Goal: Task Accomplishment & Management: Manage account settings

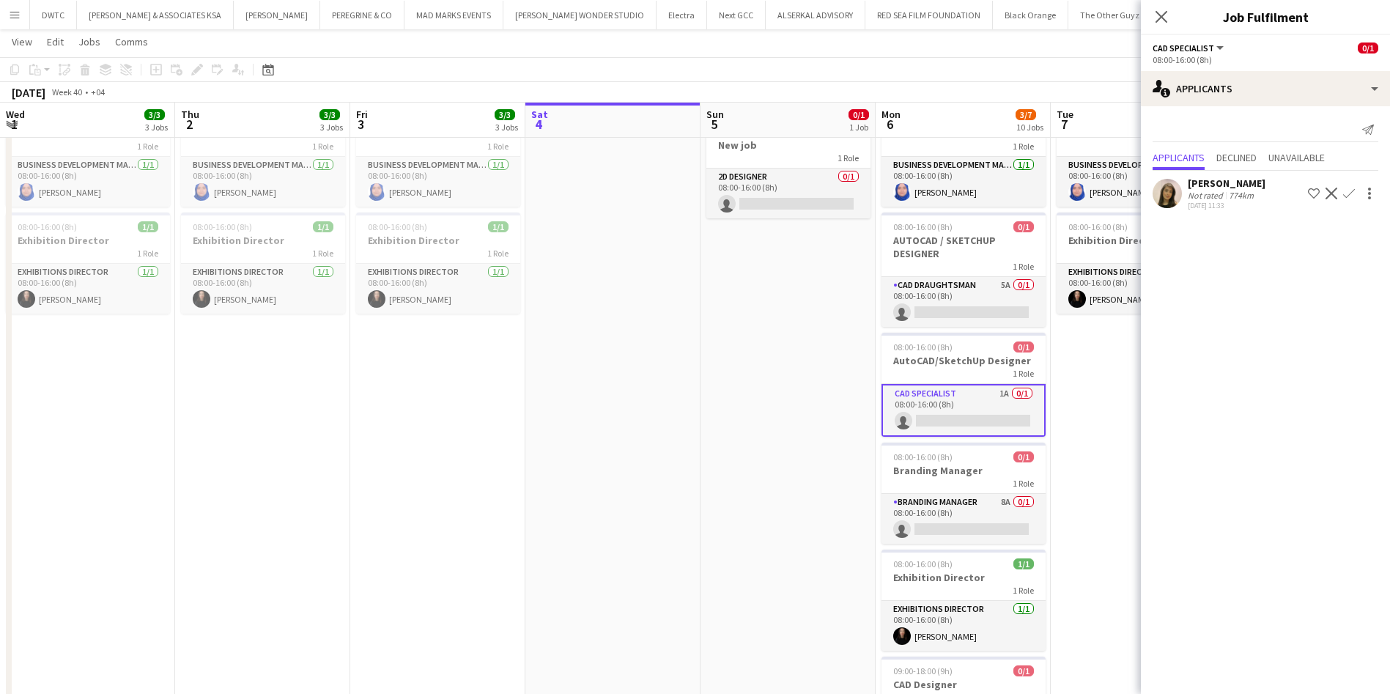
scroll to position [0, 350]
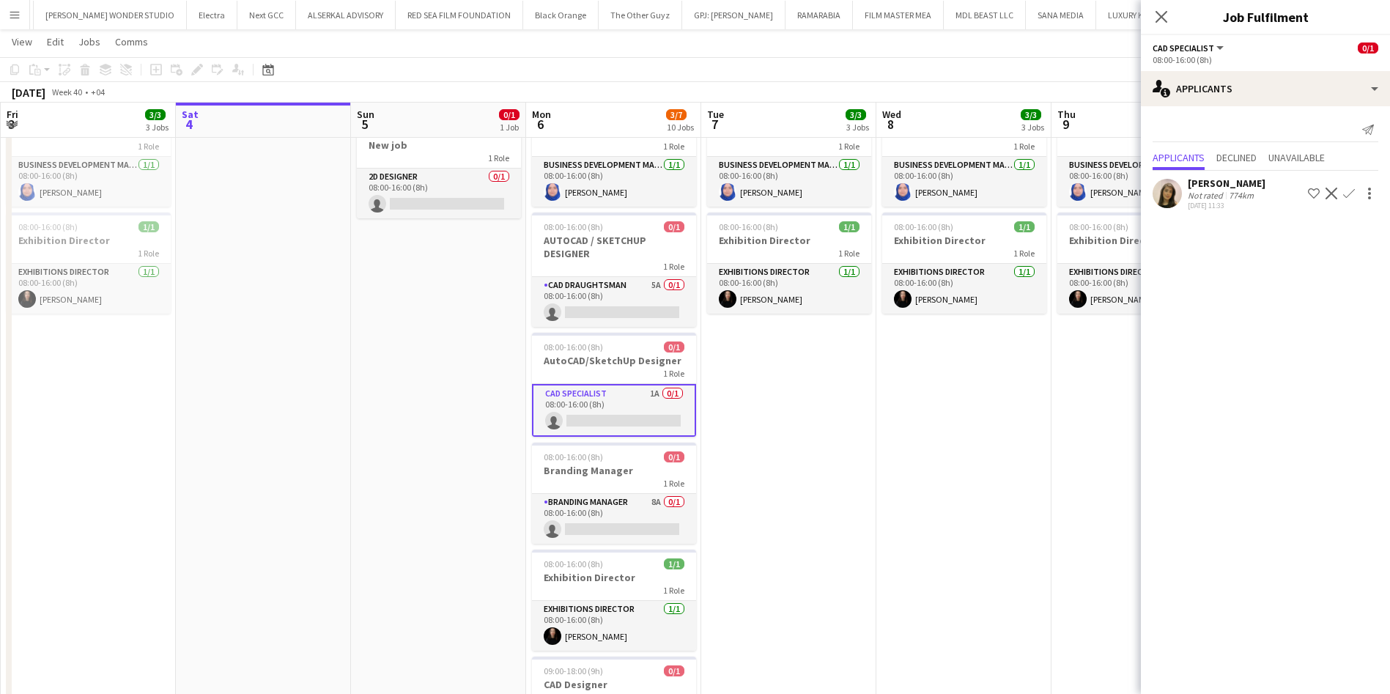
click at [0, 10] on button "Menu" at bounding box center [14, 14] width 29 height 29
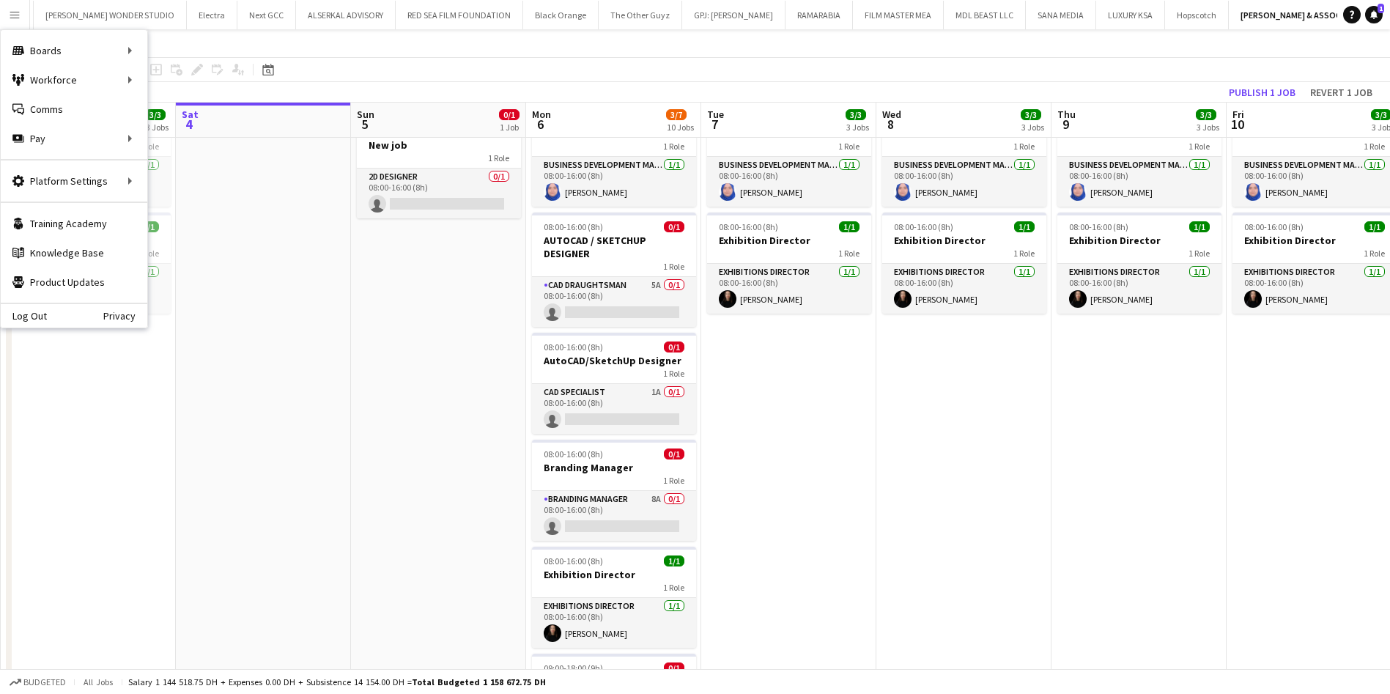
click at [326, 284] on app-date-cell at bounding box center [263, 656] width 175 height 1645
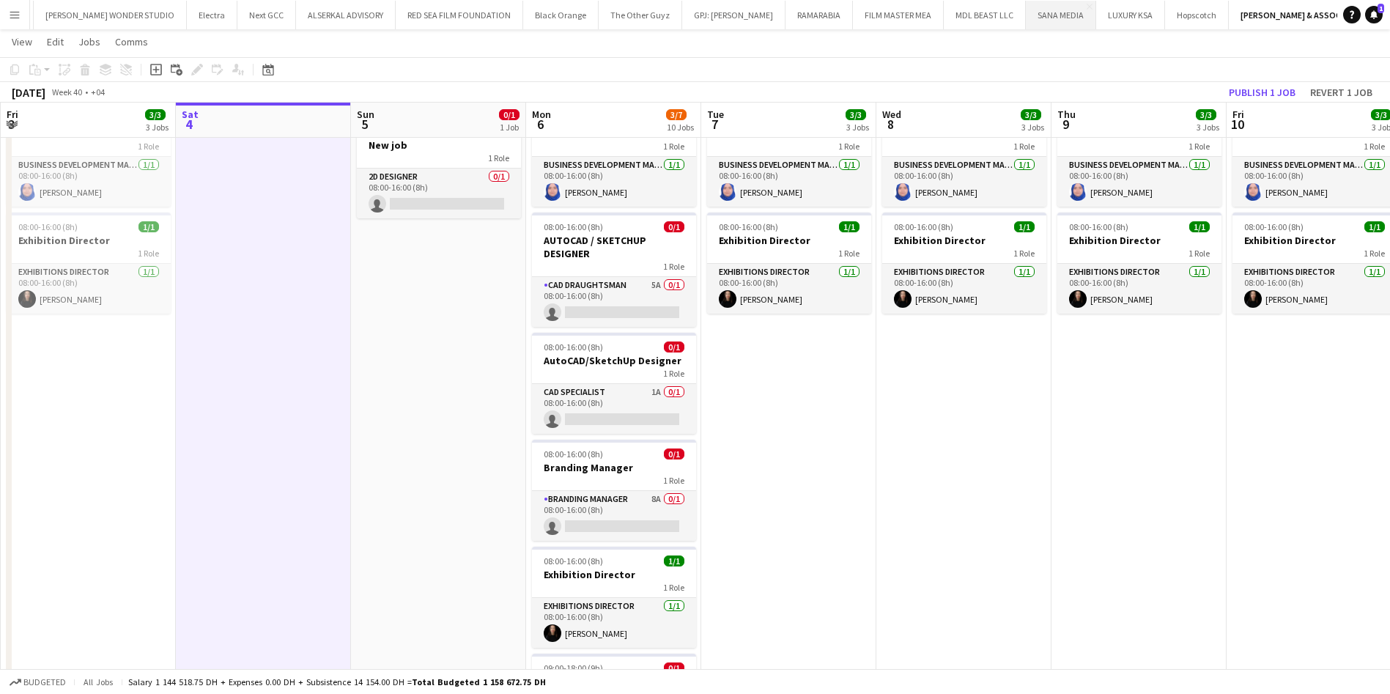
click at [1026, 18] on button "SANA MEDIA Close" at bounding box center [1061, 15] width 70 height 29
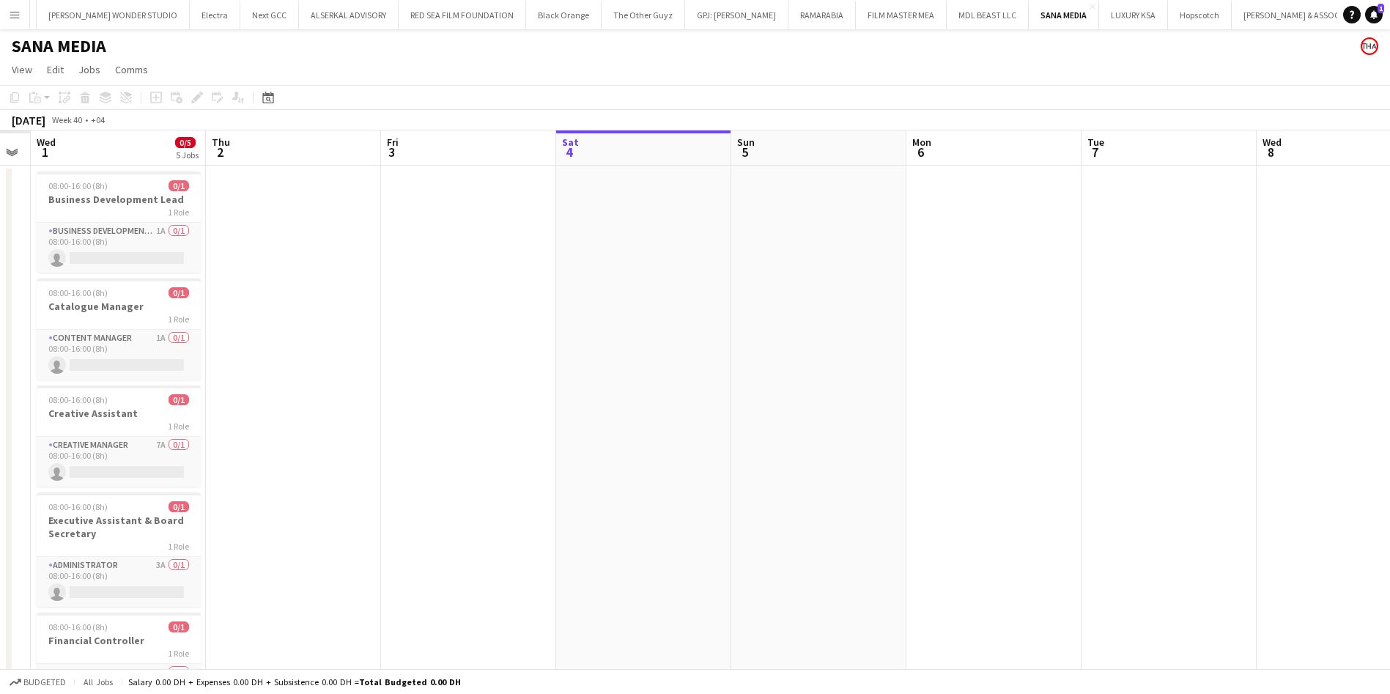
scroll to position [0, 454]
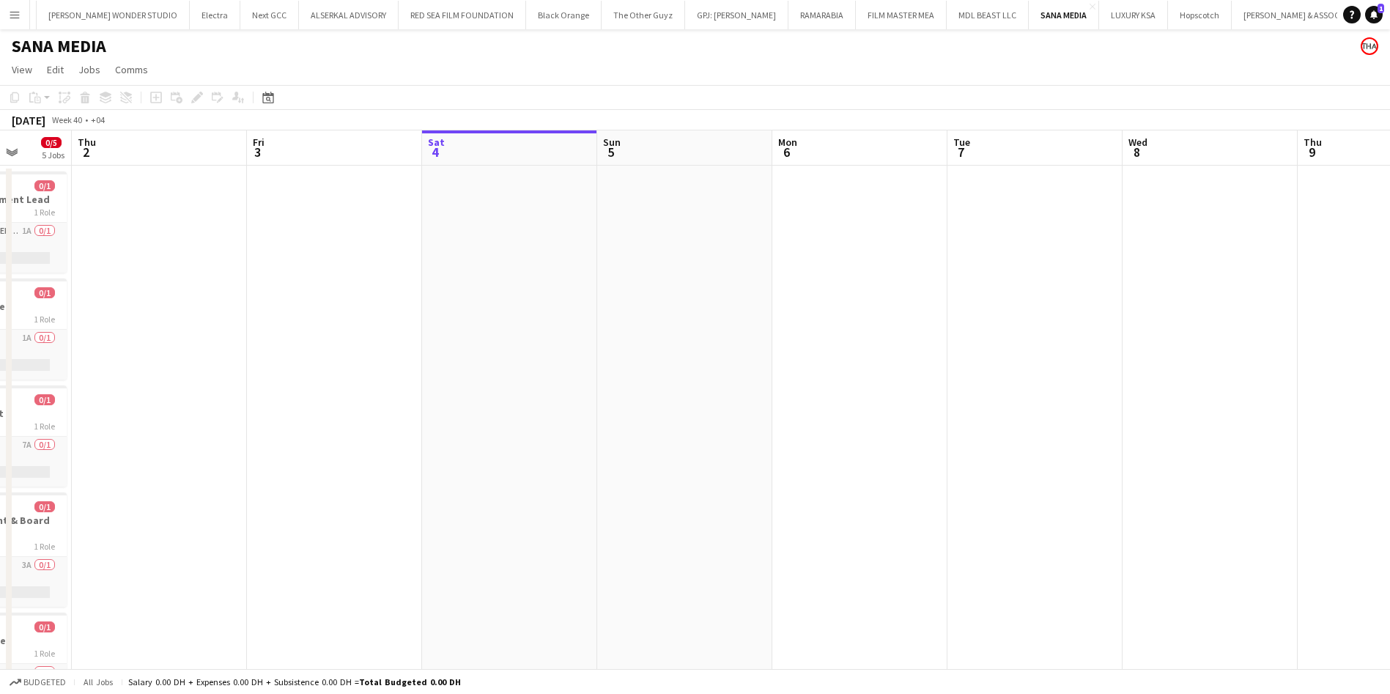
drag, startPoint x: 491, startPoint y: 342, endPoint x: 1088, endPoint y: 288, distance: 599.1
click at [1088, 288] on app-calendar-viewport "Mon 29 Tue 30 Wed 1 0/5 5 Jobs Thu 2 Fri 3 Sat 4 Sun 5 Mon 6 Tue 7 Wed 8 Thu 9 …" at bounding box center [695, 446] width 1390 height 632
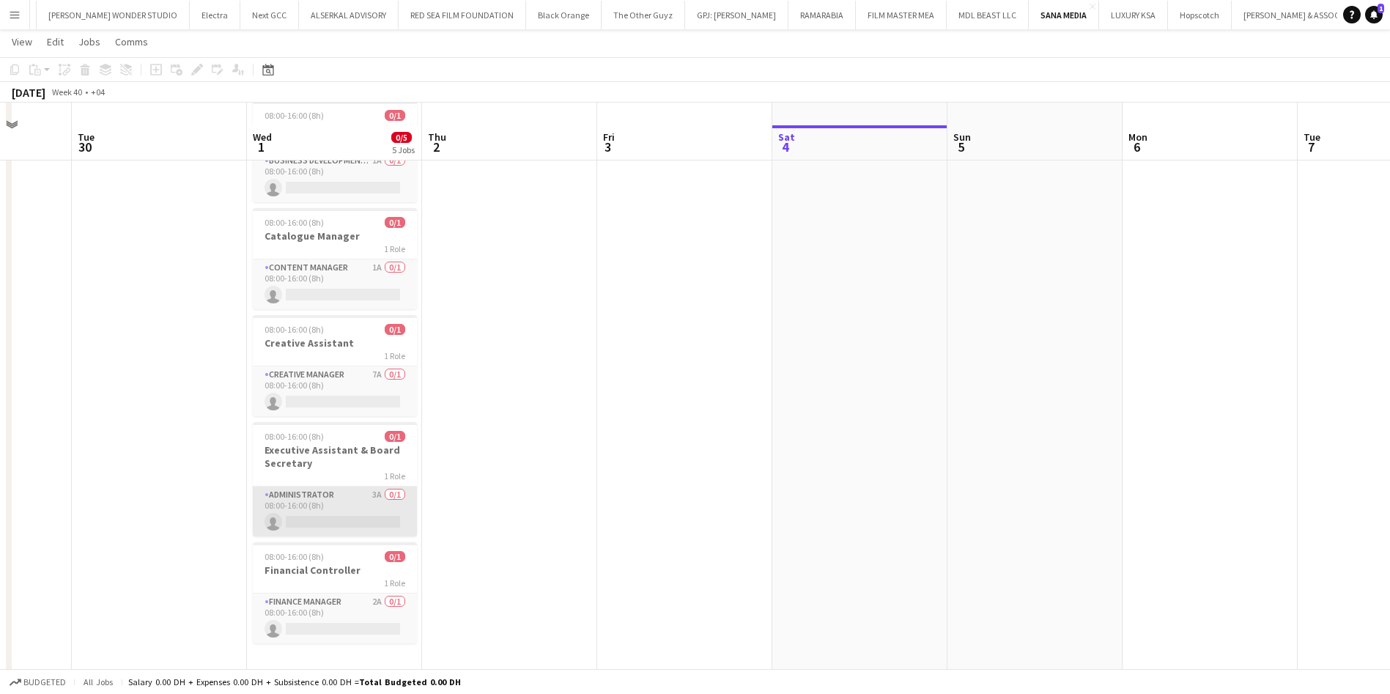
scroll to position [92, 0]
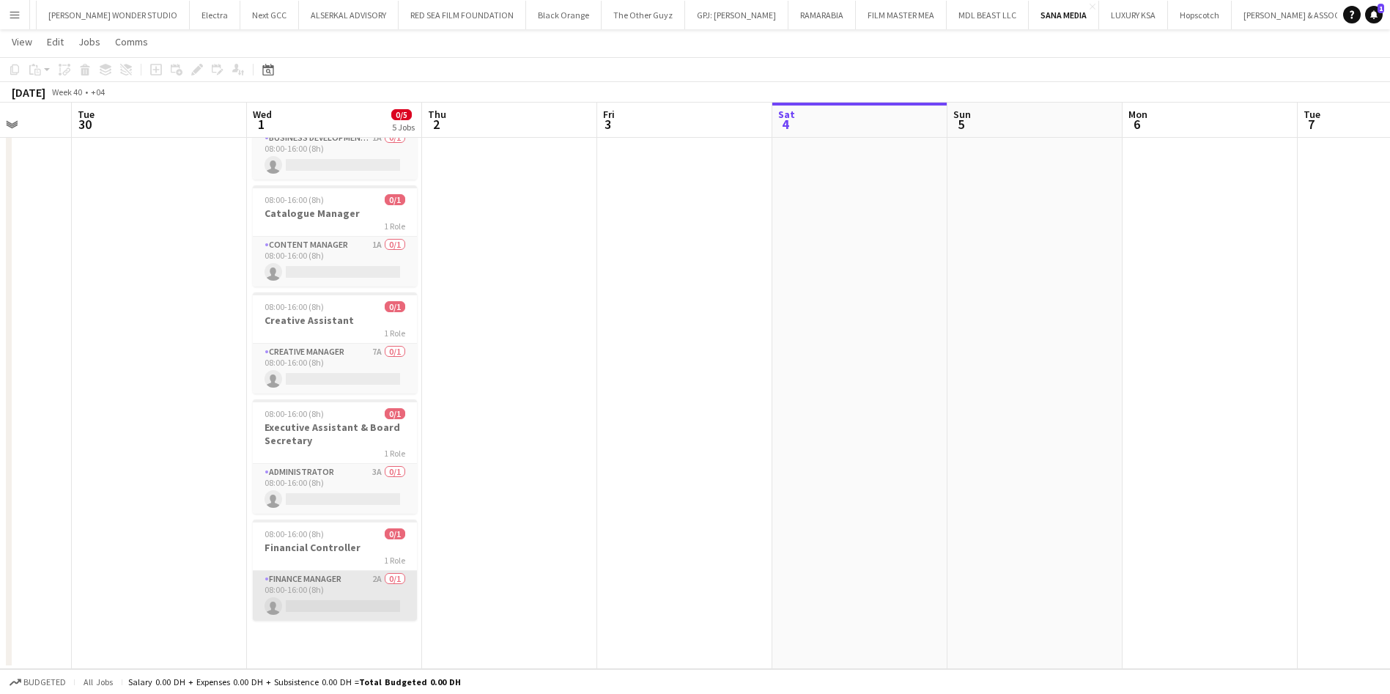
click at [350, 580] on app-card-role "Finance Manager 2A 0/1 08:00-16:00 (8h) single-neutral-actions" at bounding box center [335, 596] width 164 height 50
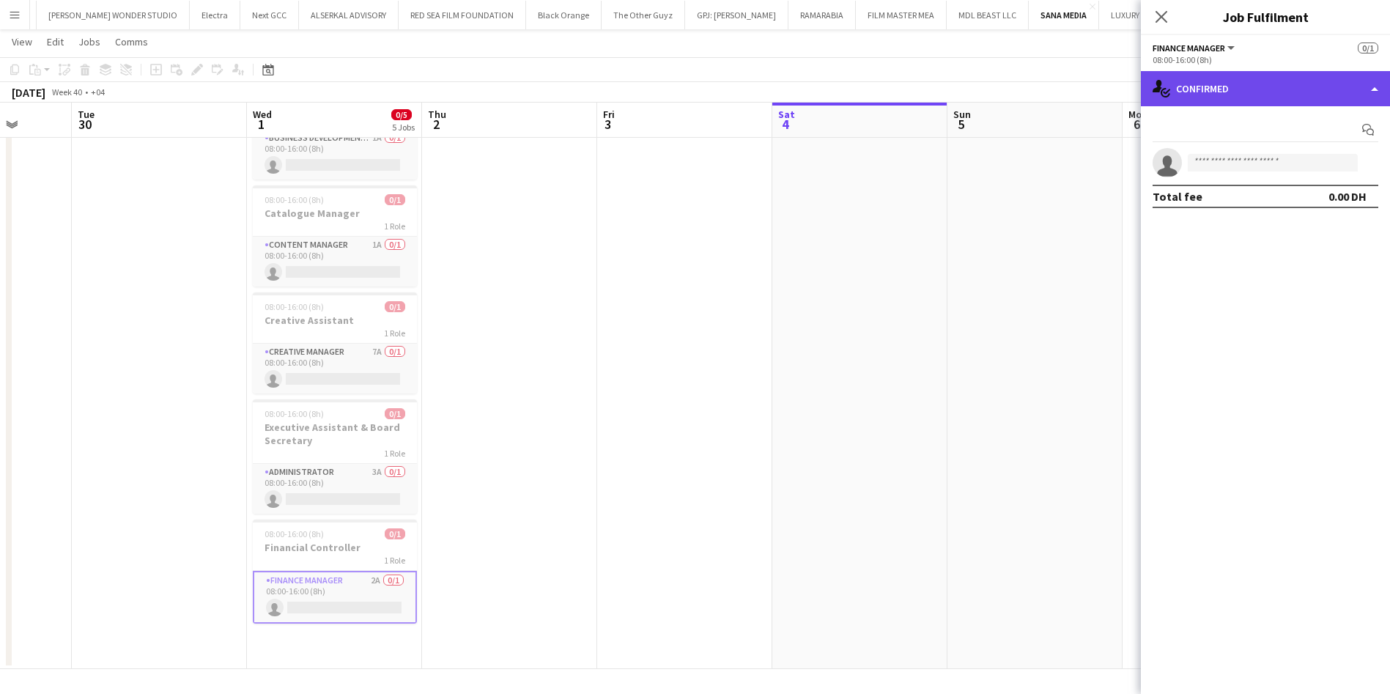
click at [1198, 86] on div "single-neutral-actions-check-2 Confirmed" at bounding box center [1265, 88] width 249 height 35
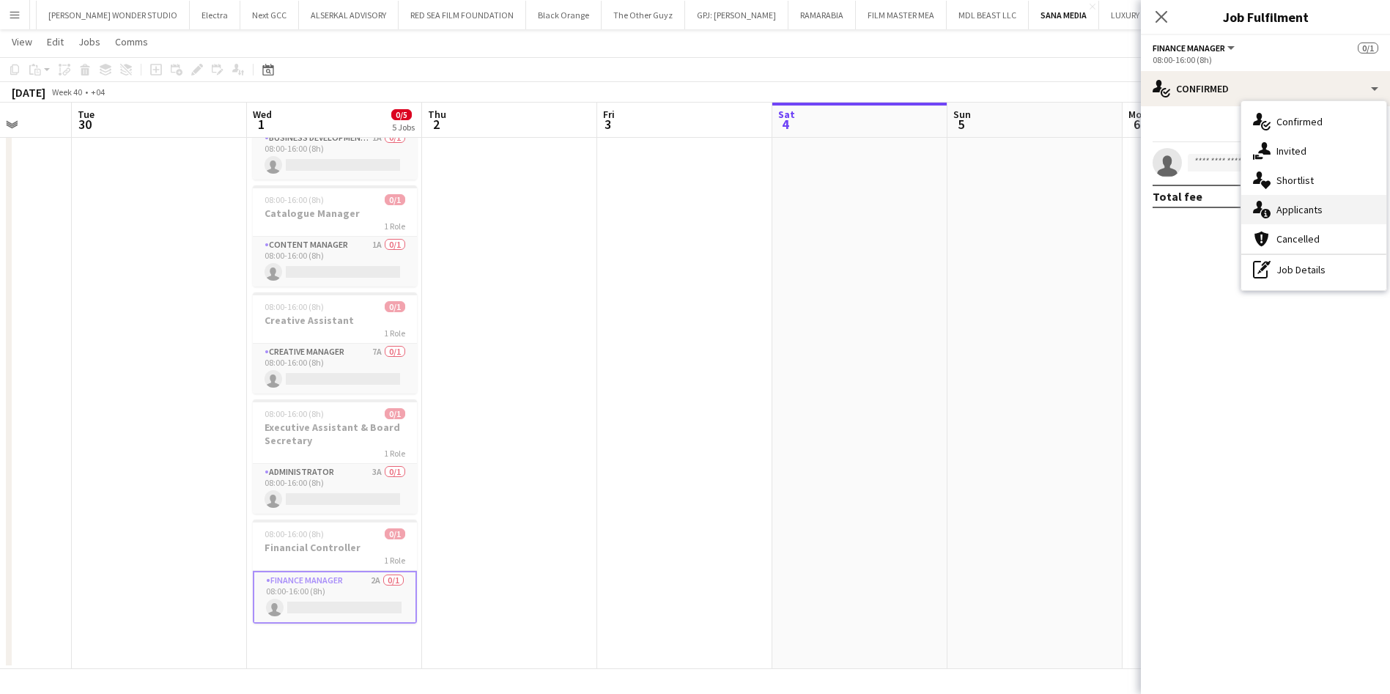
click at [1314, 215] on span "Applicants" at bounding box center [1300, 209] width 46 height 13
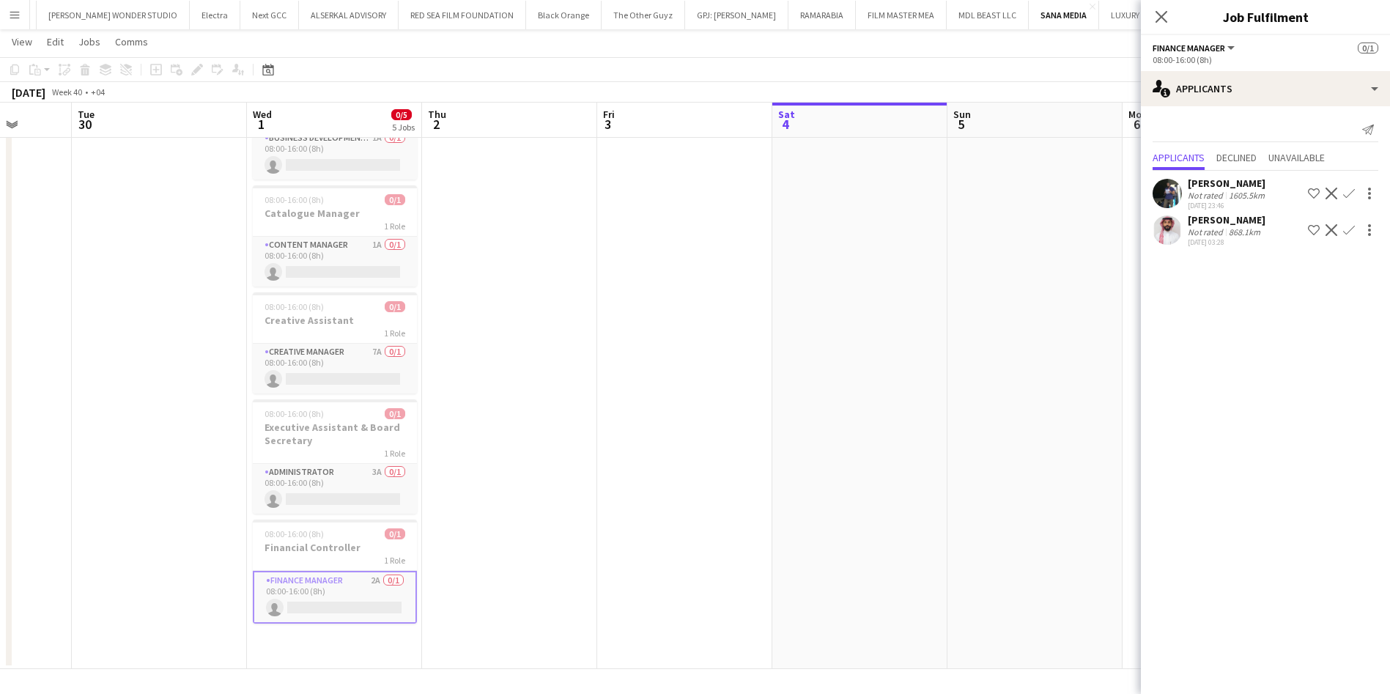
click at [1168, 199] on app-user-avatar at bounding box center [1167, 193] width 29 height 29
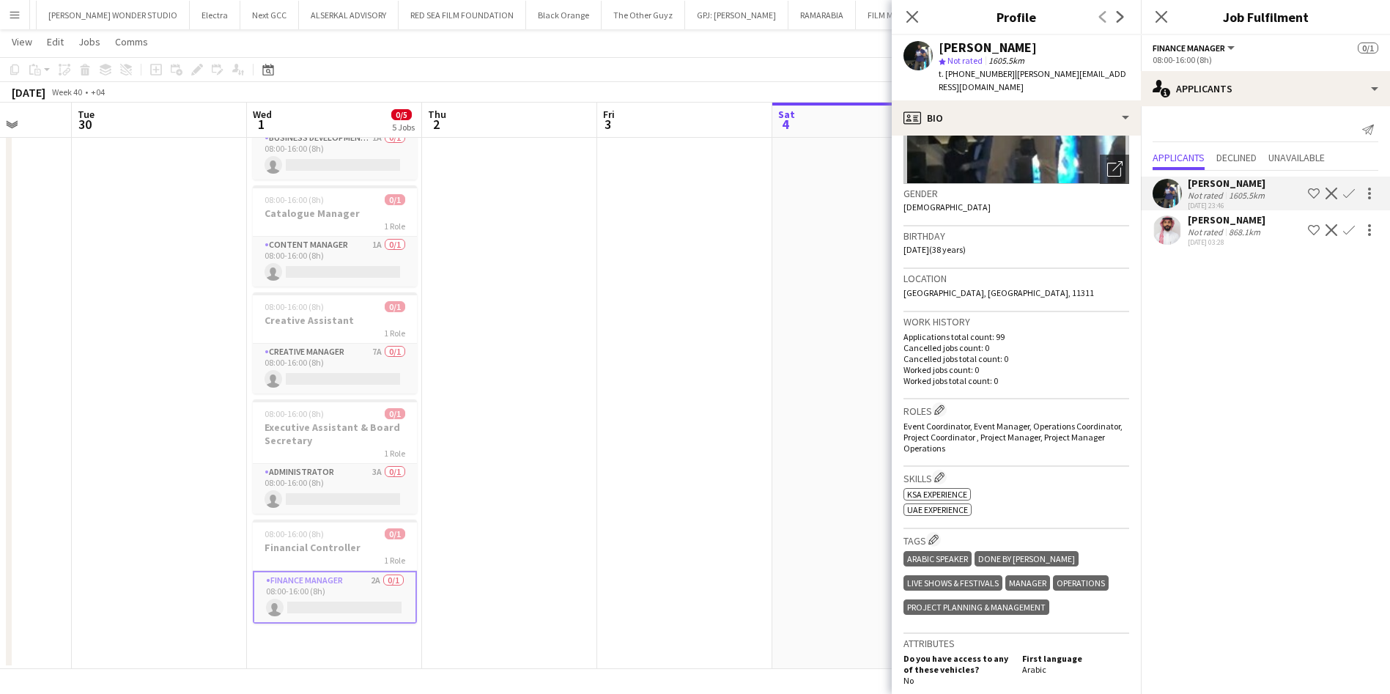
scroll to position [0, 0]
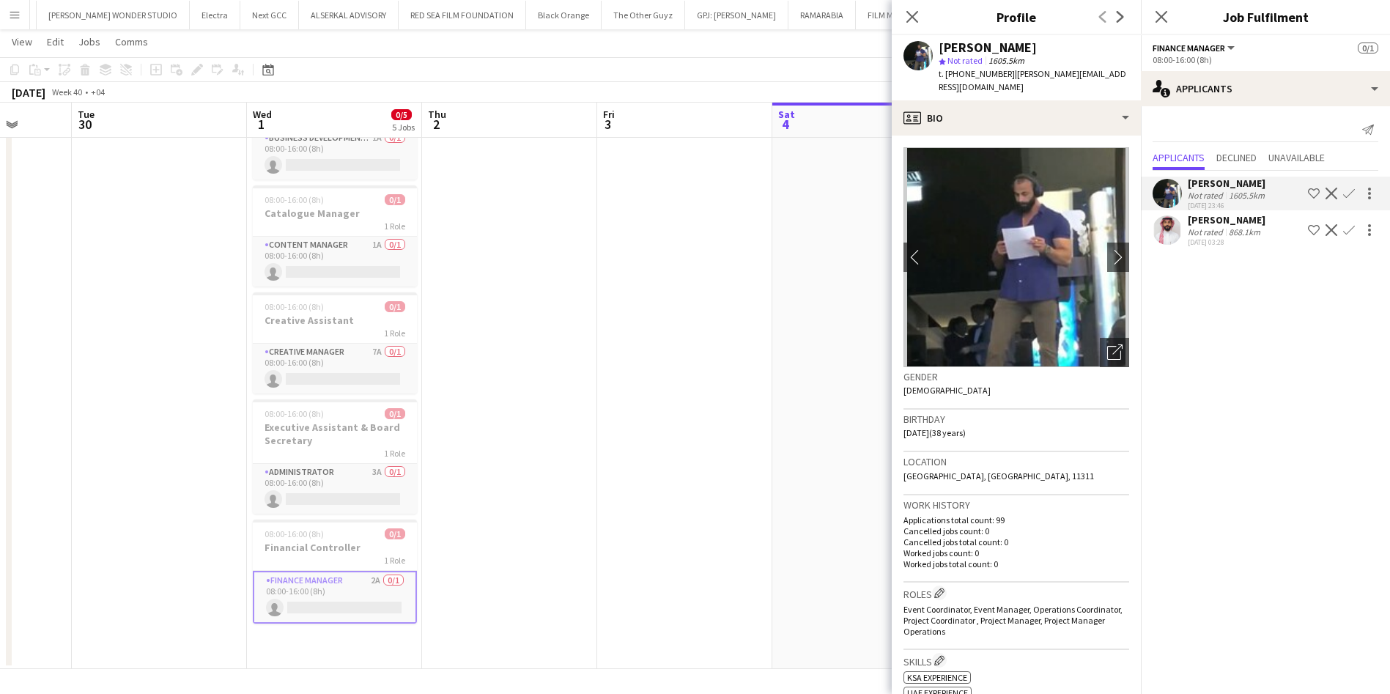
click at [1185, 227] on div "[PERSON_NAME] Not rated 868.1km [DATE] 03:28 Shortlist crew Decline Confirm" at bounding box center [1265, 230] width 249 height 34
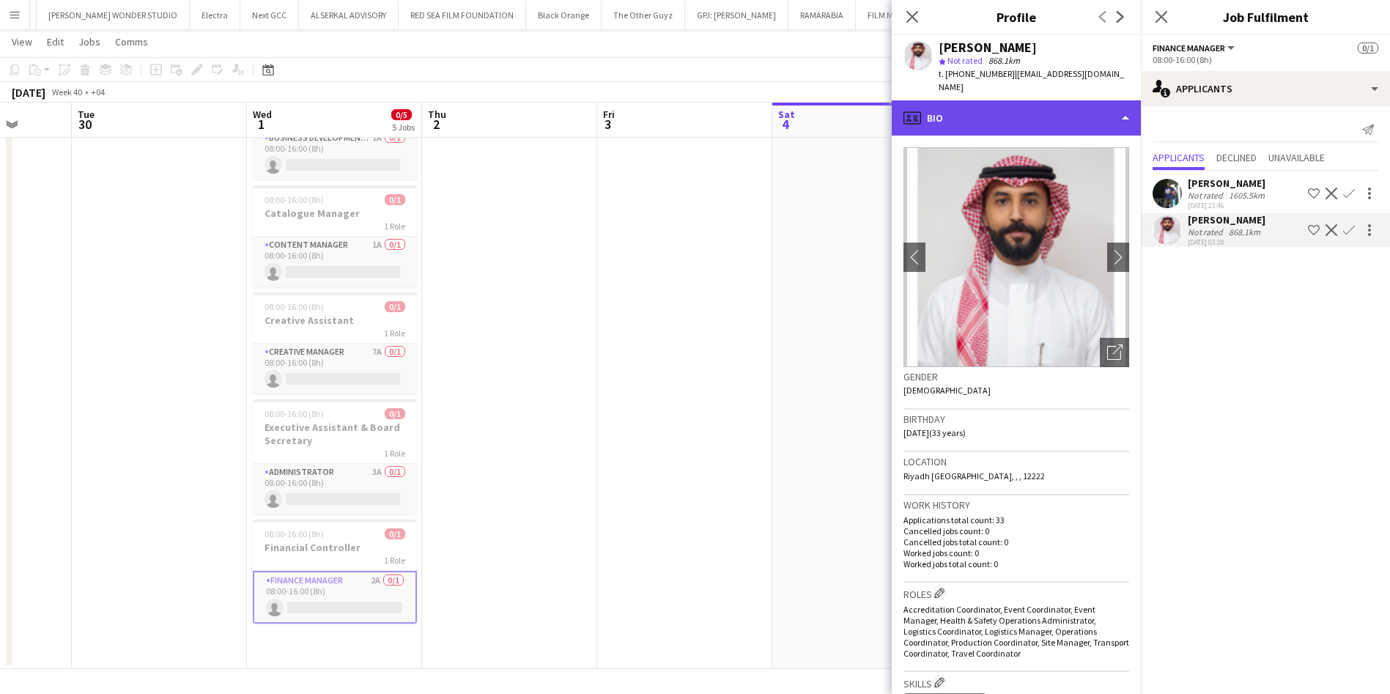
click at [1083, 100] on div "profile Bio" at bounding box center [1016, 117] width 249 height 35
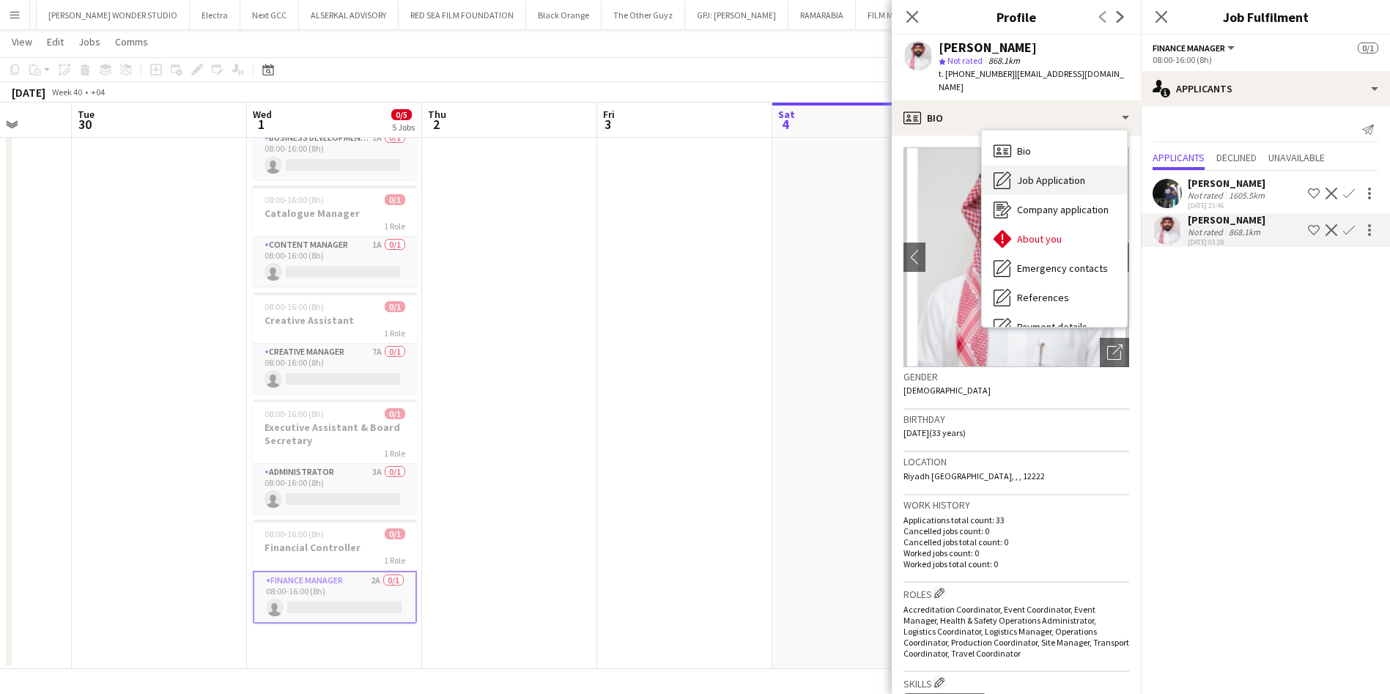
click at [1055, 174] on span "Job Application" at bounding box center [1051, 180] width 68 height 13
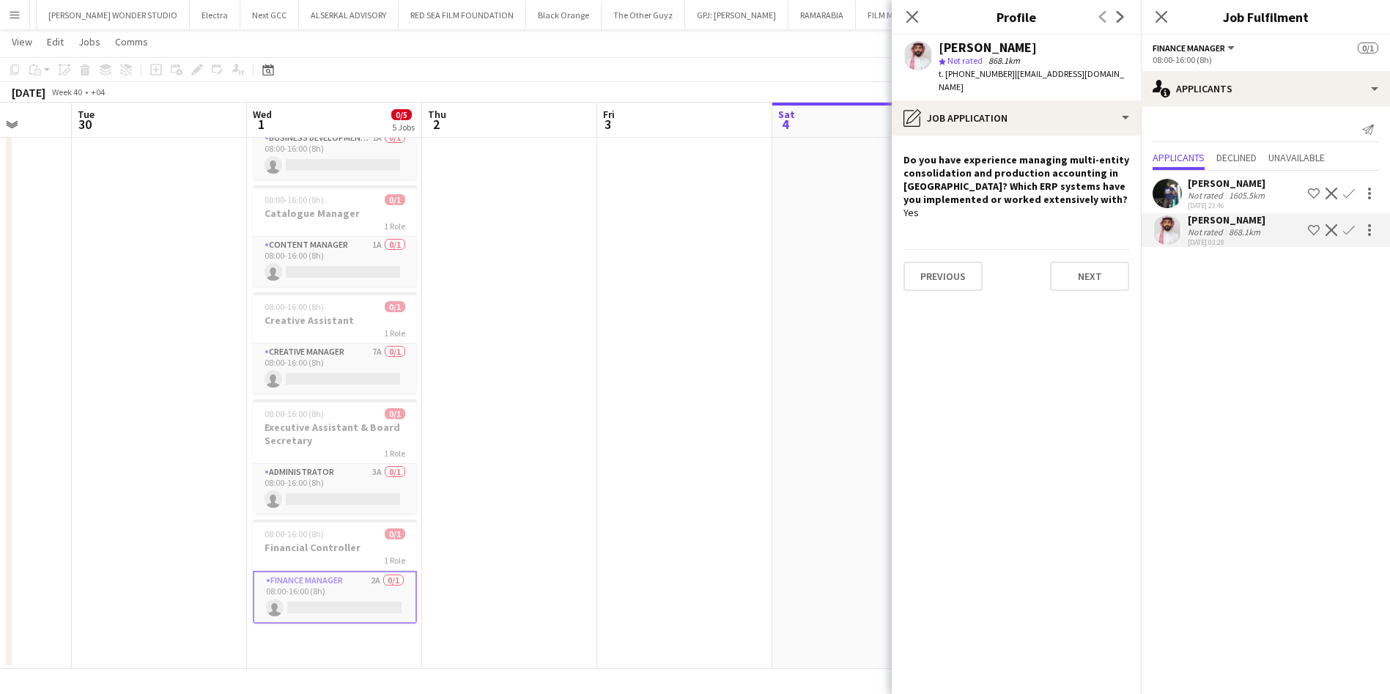
click at [1046, 136] on app-crew-profile-role-application "Do you have experience managing multi-entity consolidation and production accou…" at bounding box center [1016, 415] width 249 height 558
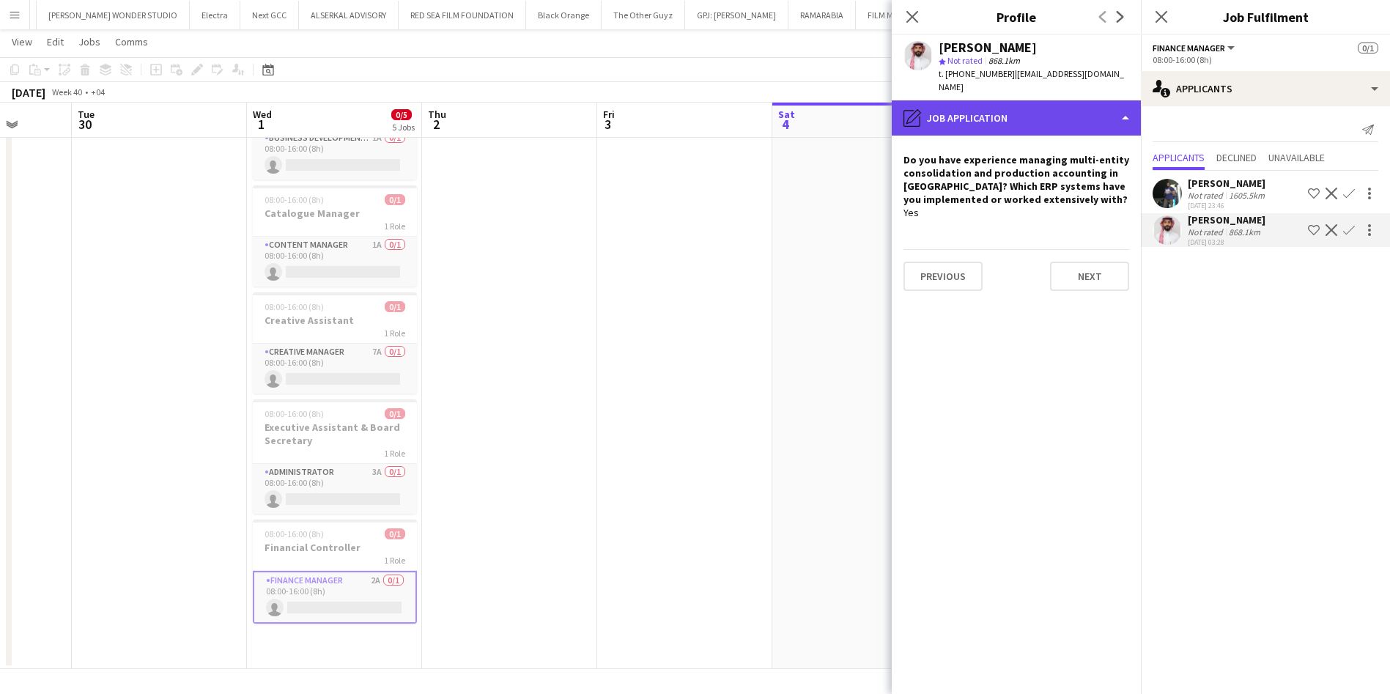
click at [1048, 107] on div "pencil4 Job Application" at bounding box center [1016, 117] width 249 height 35
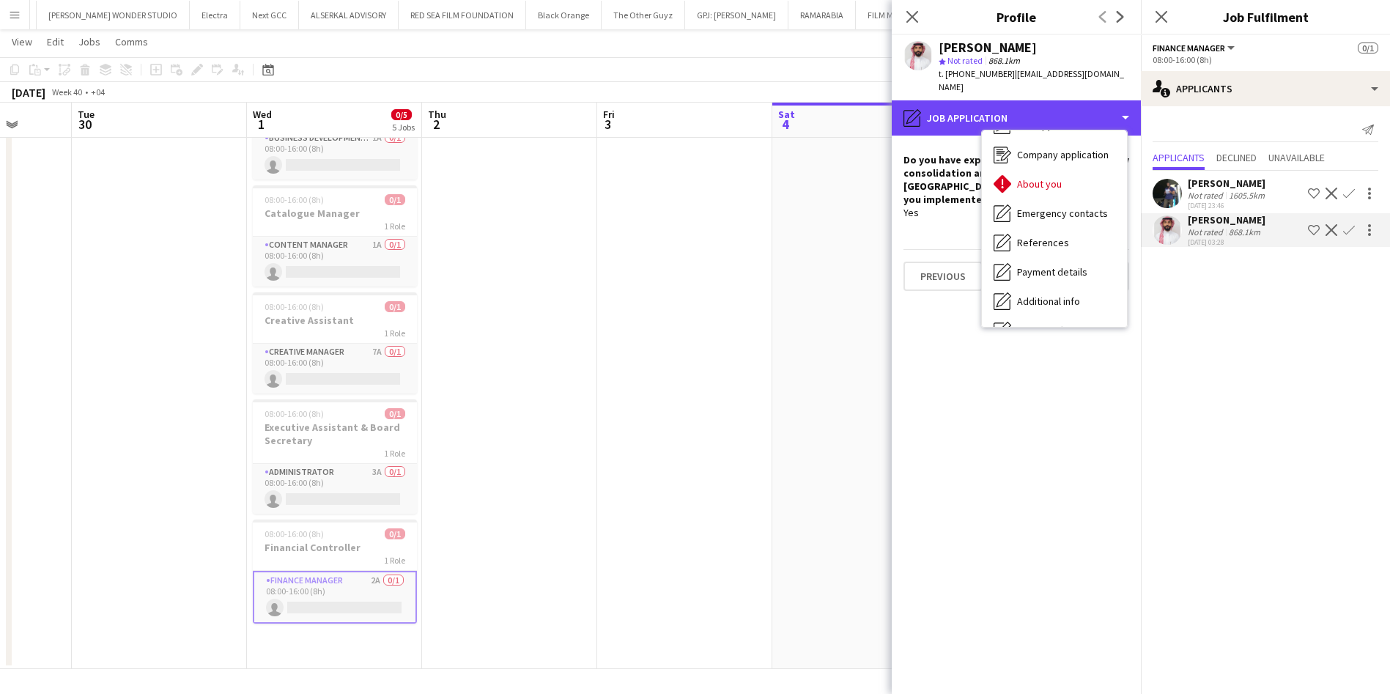
scroll to position [28, 0]
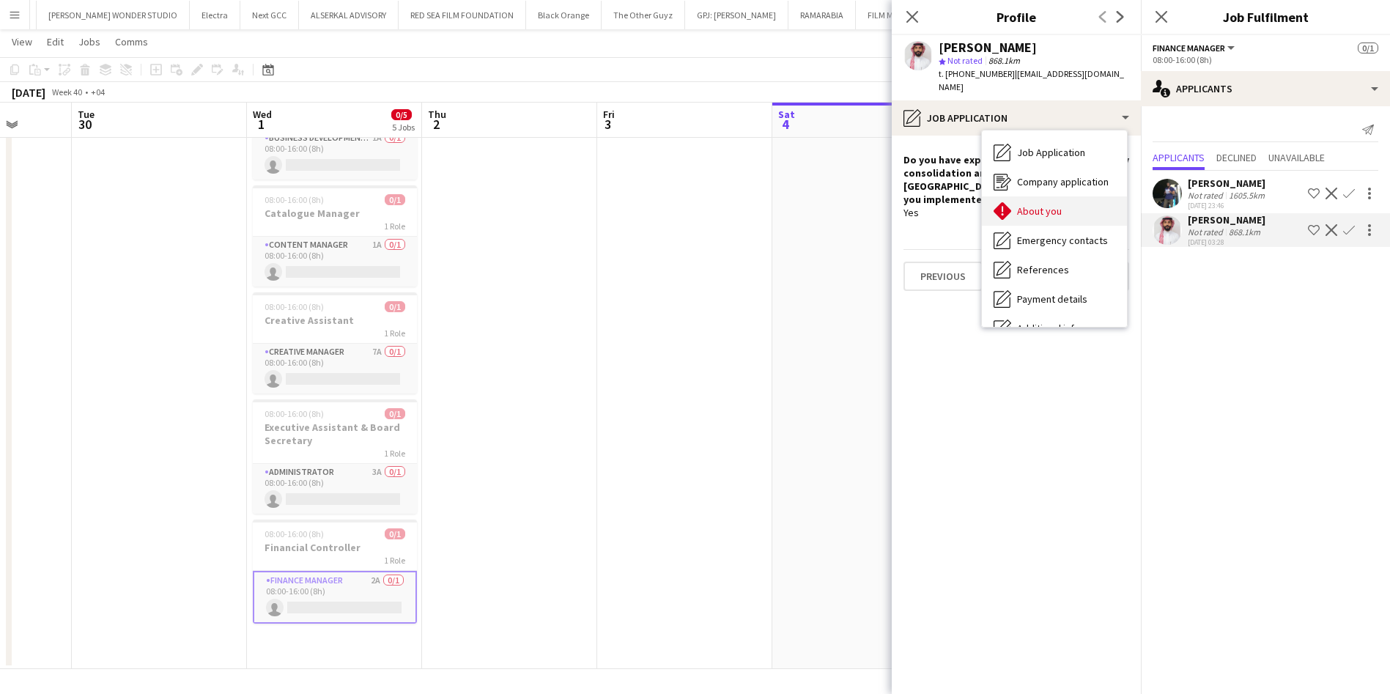
click at [1045, 205] on div "About you About you" at bounding box center [1054, 210] width 145 height 29
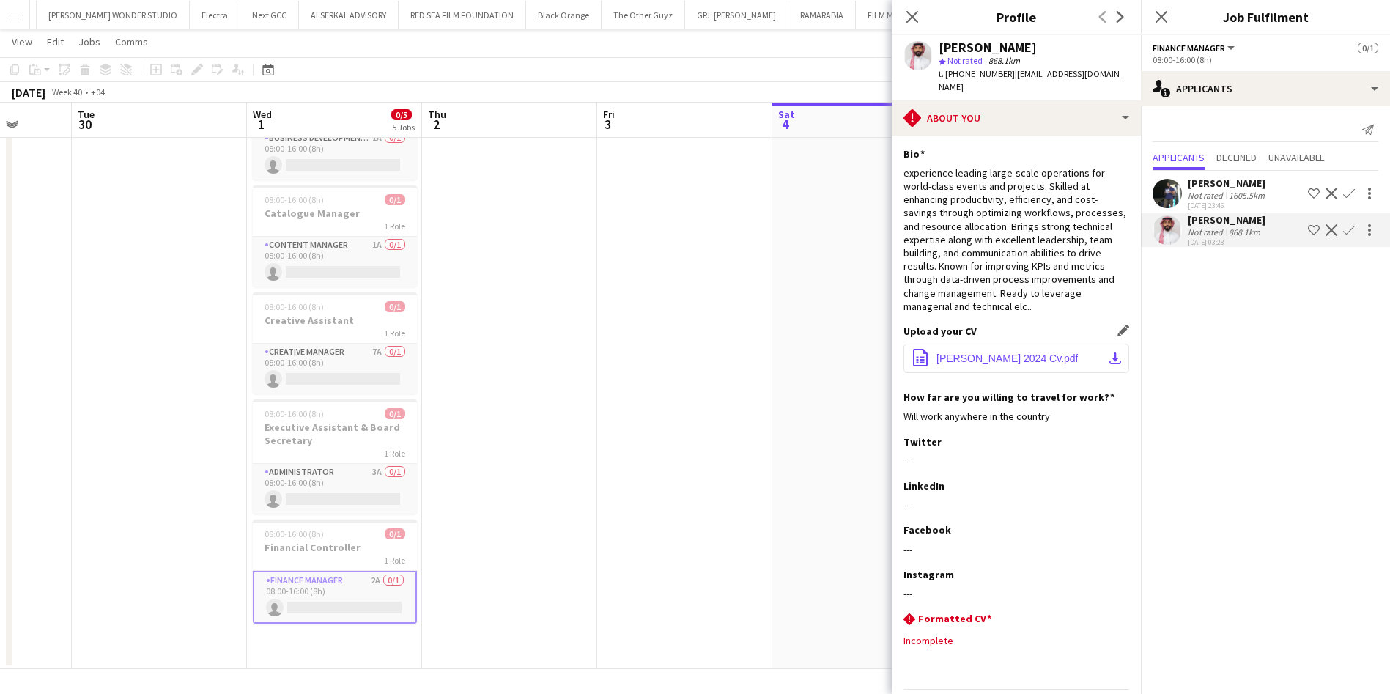
click at [1099, 344] on button "office-file-sheet [PERSON_NAME] 2024 Cv.pdf download-bottom" at bounding box center [1017, 358] width 226 height 29
click at [348, 464] on app-card-role "Administrator 3A 0/1 08:00-16:00 (8h) single-neutral-actions" at bounding box center [335, 489] width 164 height 50
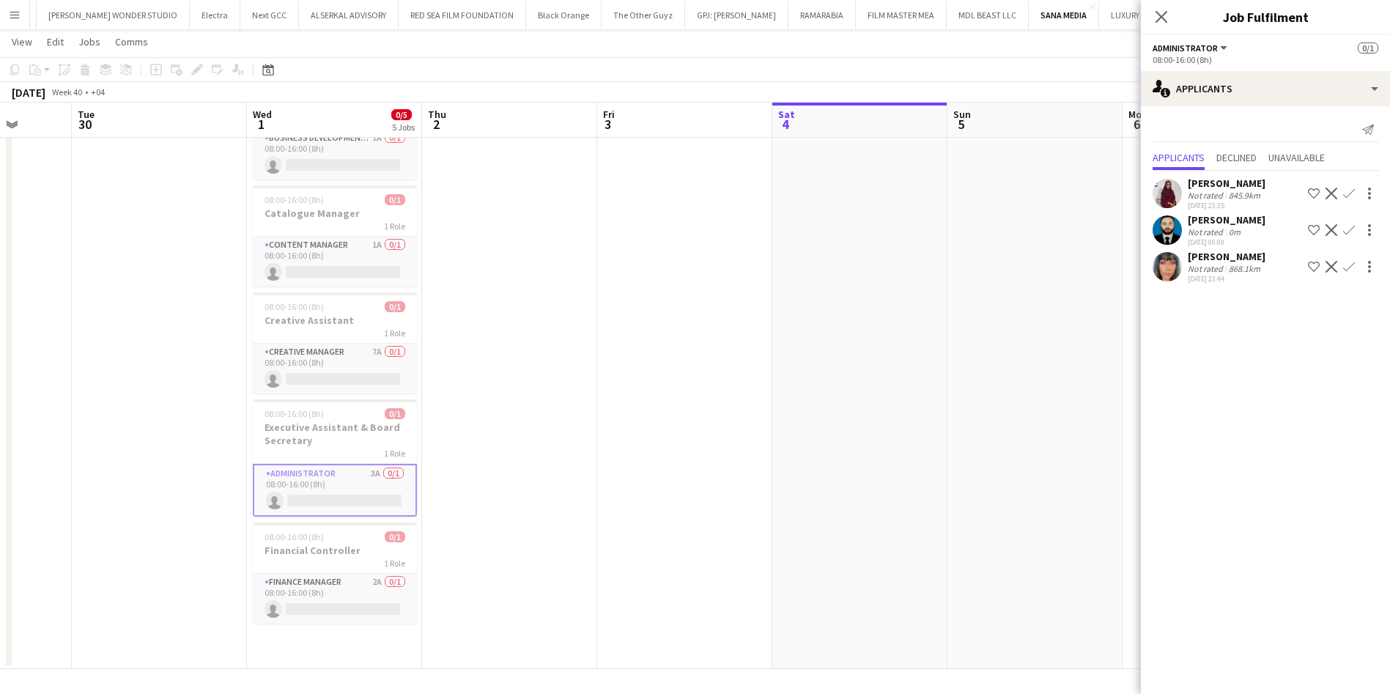
click at [1162, 198] on app-user-avatar at bounding box center [1167, 193] width 29 height 29
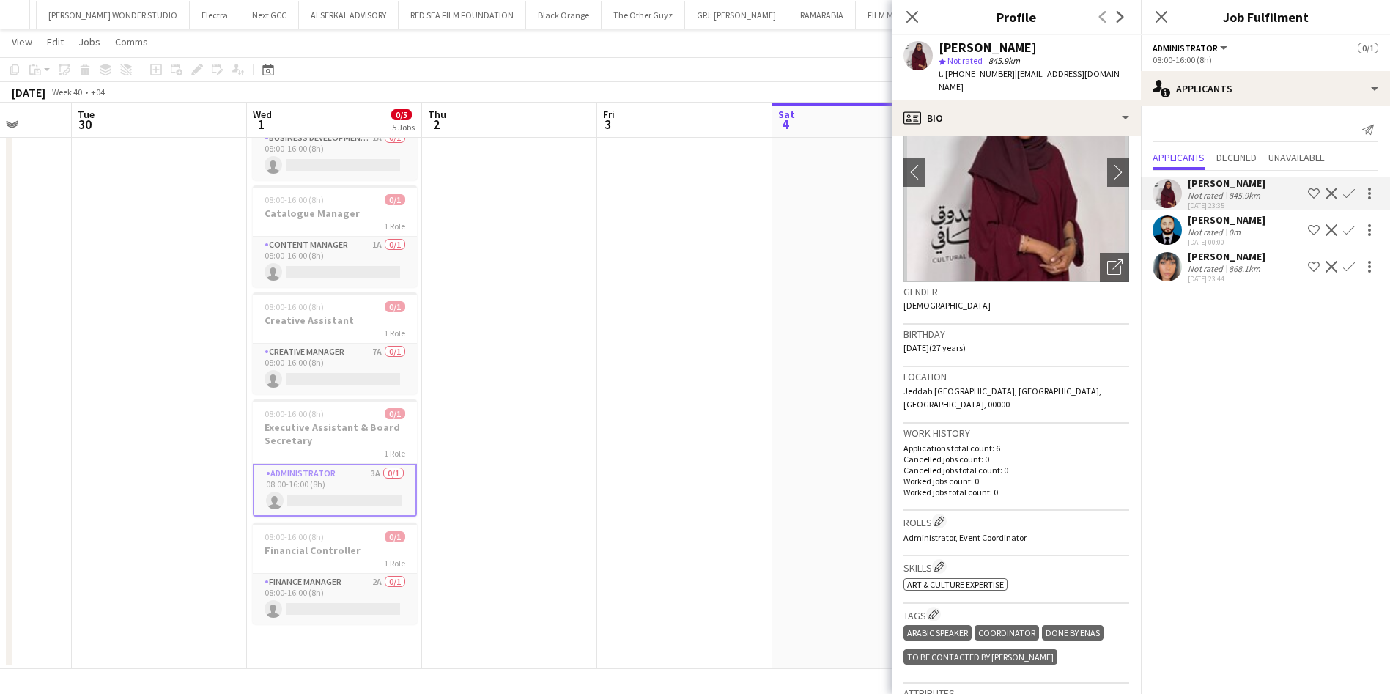
scroll to position [54, 0]
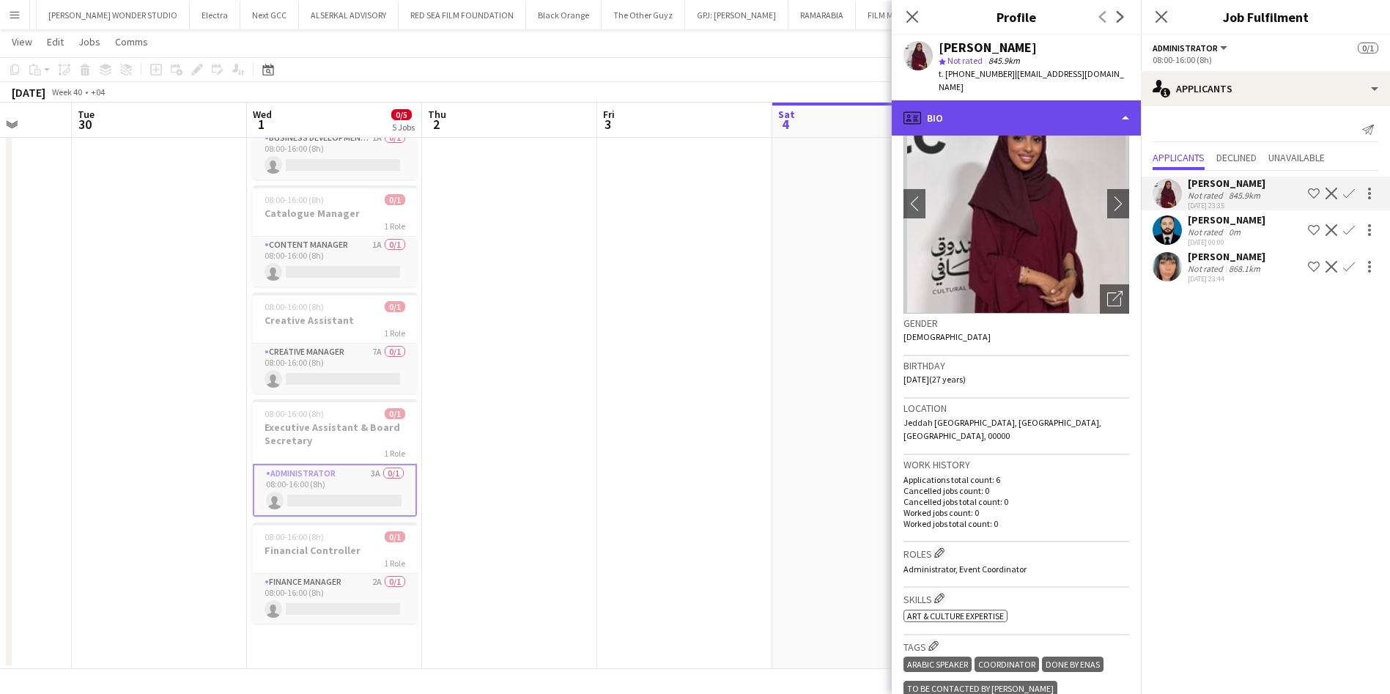
click at [1070, 100] on div "profile Bio" at bounding box center [1016, 117] width 249 height 35
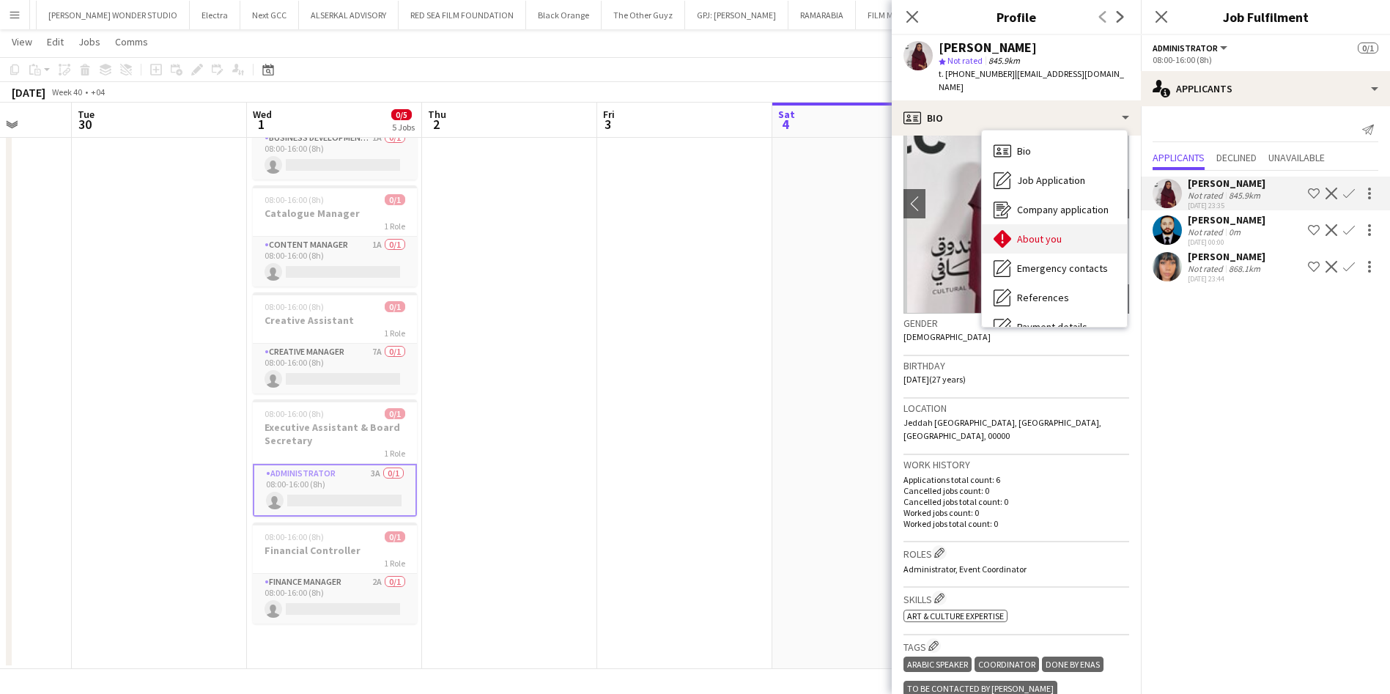
click at [1074, 224] on div "About you About you" at bounding box center [1054, 238] width 145 height 29
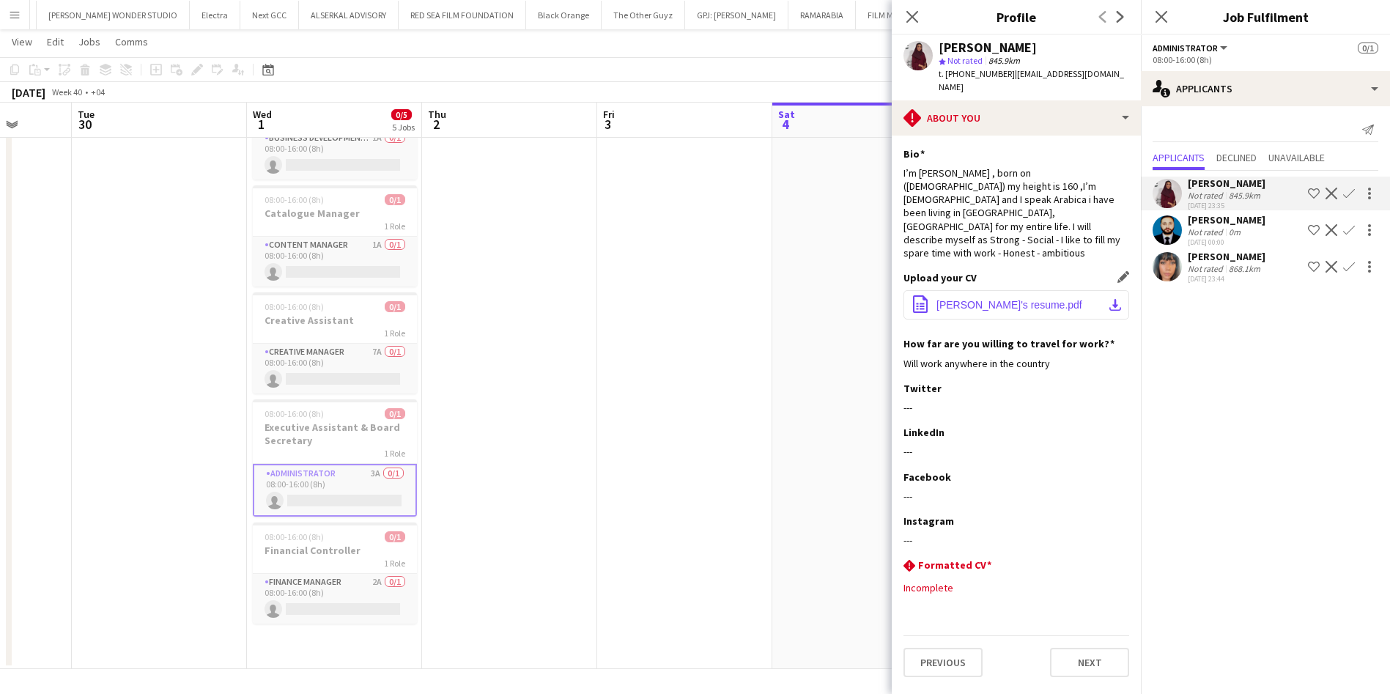
click at [1110, 299] on app-icon "download-bottom" at bounding box center [1116, 305] width 12 height 12
click at [1178, 268] on app-user-avatar at bounding box center [1167, 266] width 29 height 29
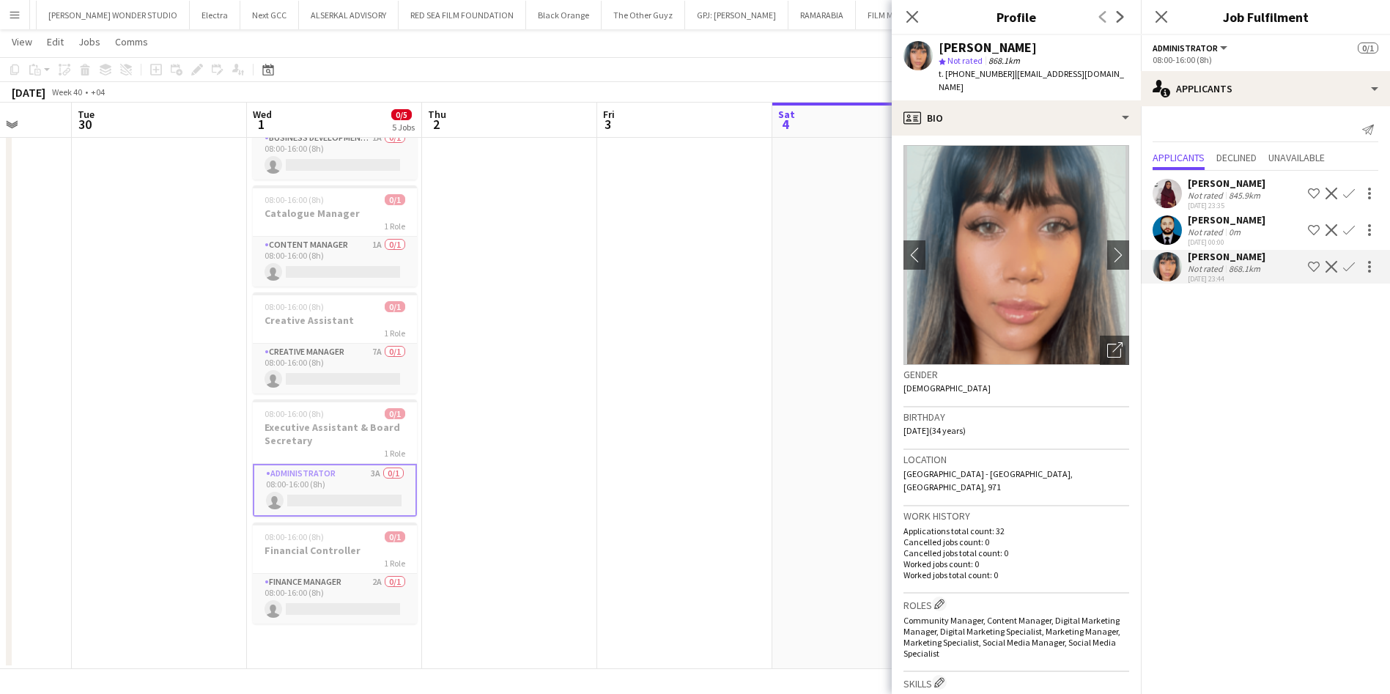
scroll to position [0, 0]
click at [912, 15] on icon at bounding box center [912, 17] width 14 height 14
